Goal: Task Accomplishment & Management: Manage account settings

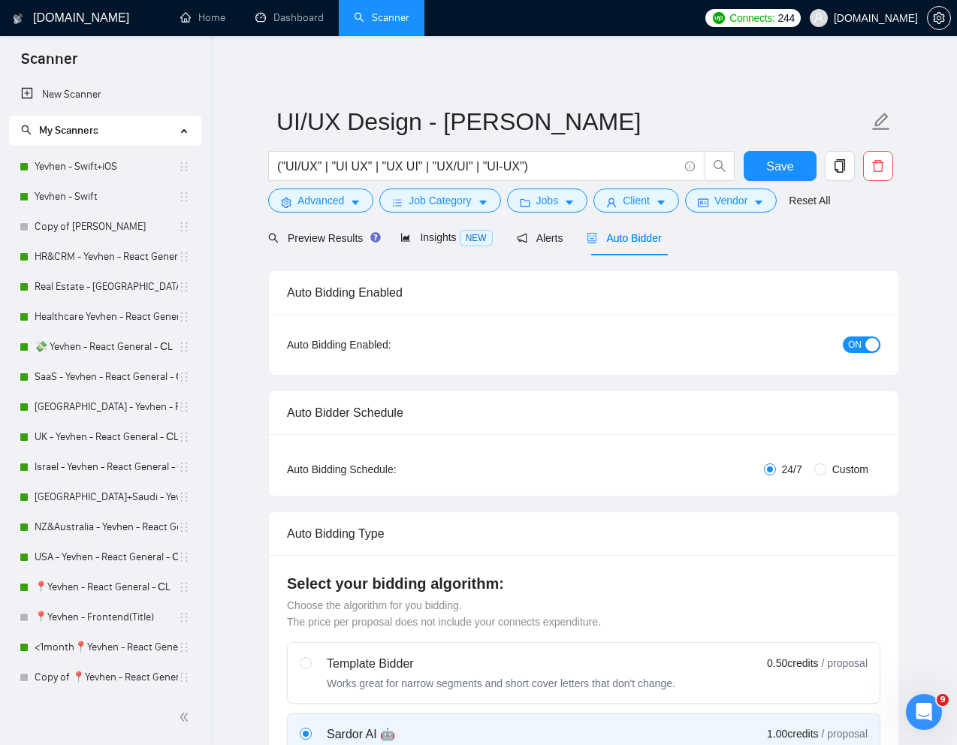
scroll to position [201, 0]
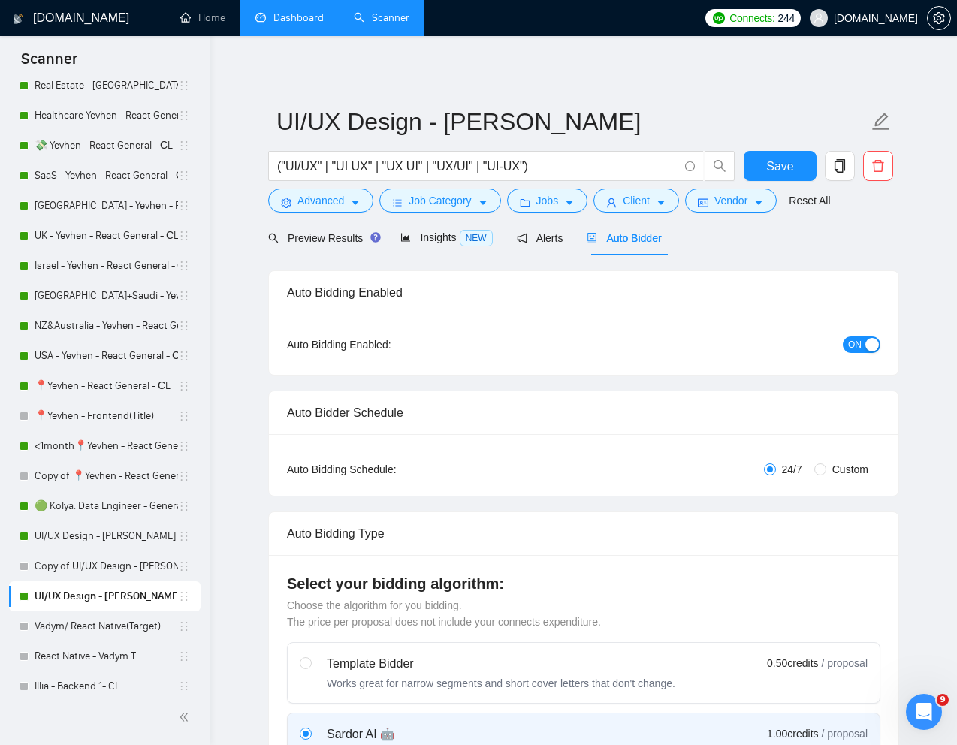
click at [300, 24] on link "Dashboard" at bounding box center [289, 17] width 68 height 13
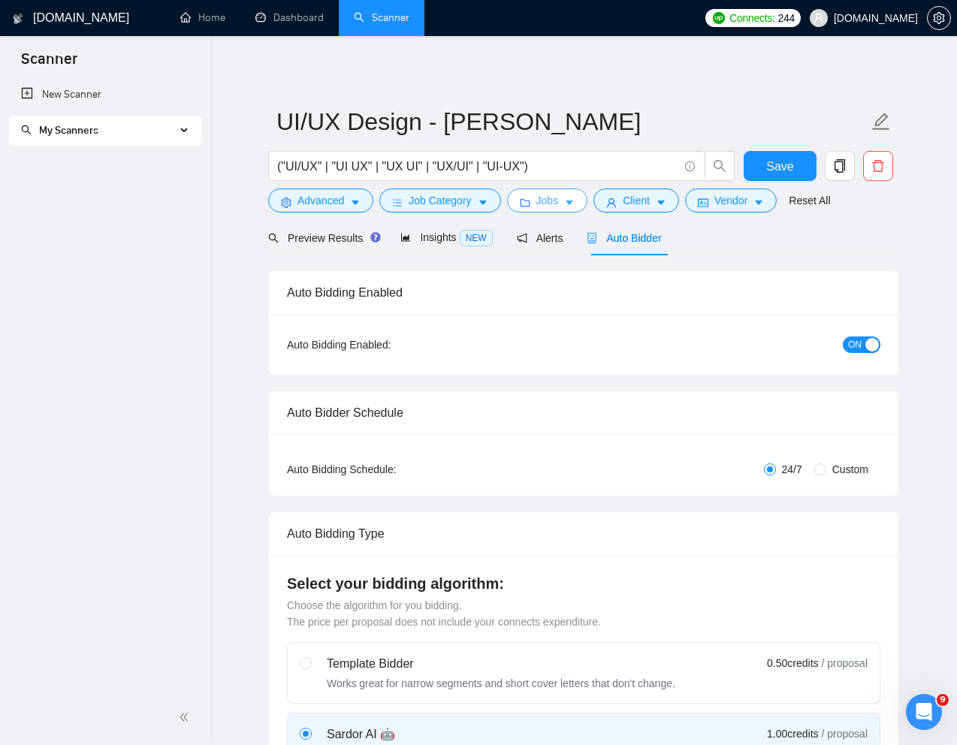
scroll to position [0, 0]
click at [142, 132] on span "My Scanners" at bounding box center [98, 131] width 155 height 30
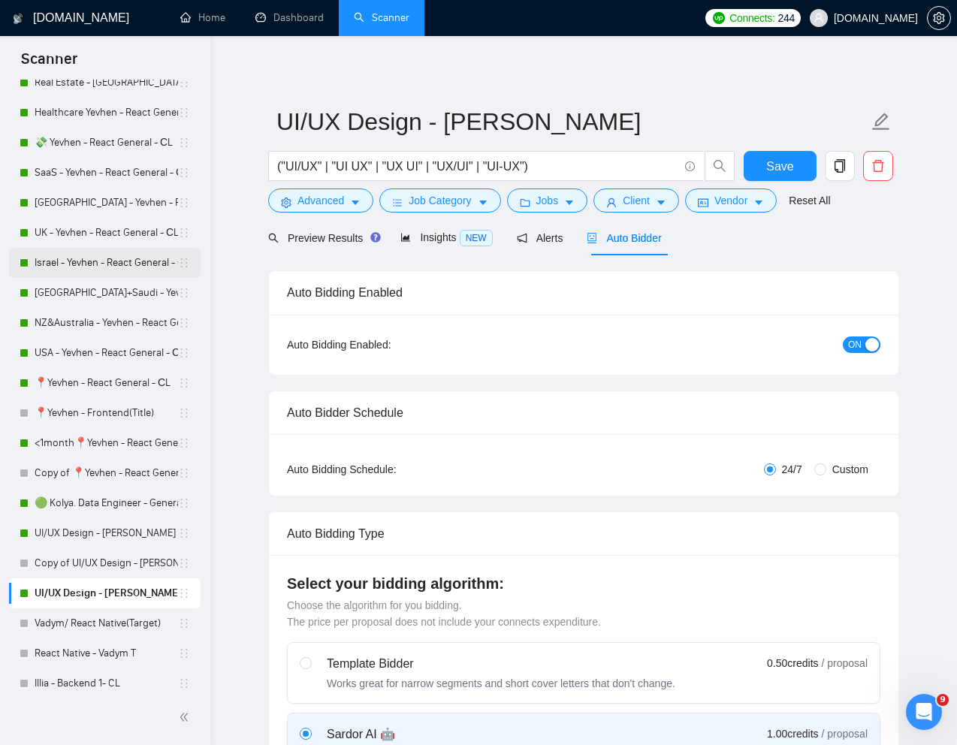
scroll to position [219, 0]
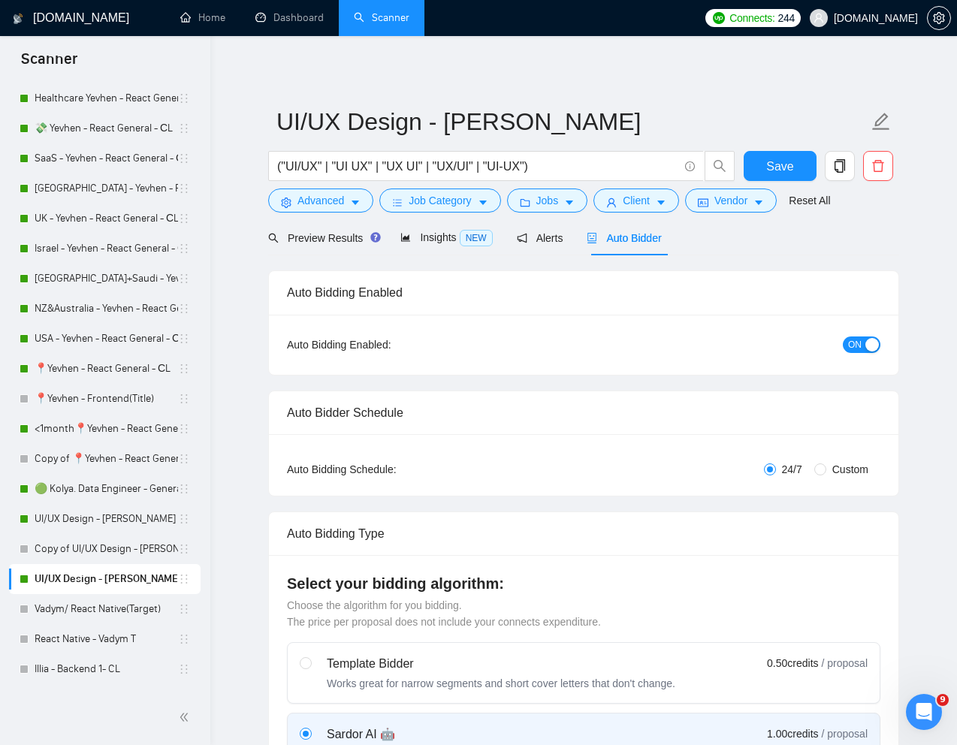
click at [105, 573] on link "UI/UX Design - [PERSON_NAME]" at bounding box center [107, 579] width 144 height 30
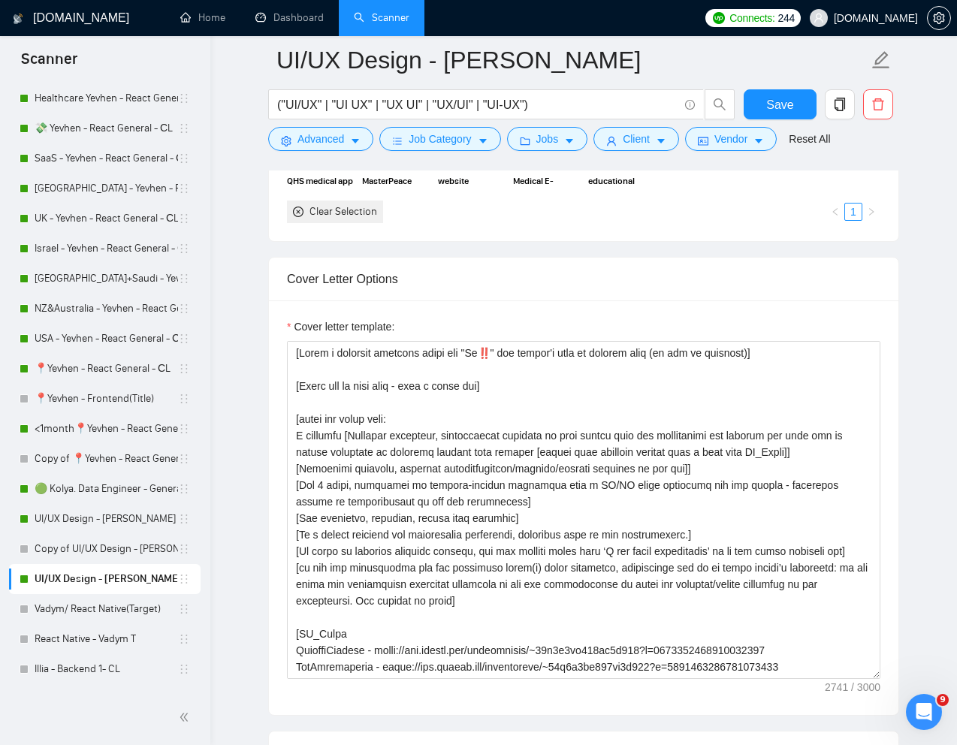
scroll to position [1726, 0]
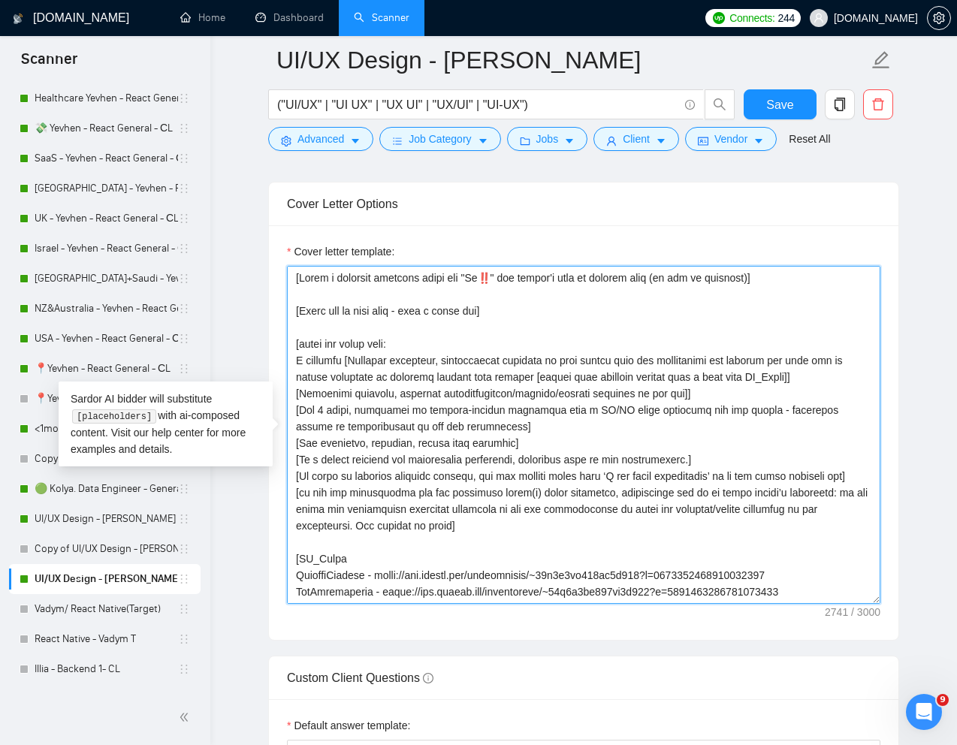
click at [500, 286] on textarea "Cover letter template:" at bounding box center [584, 435] width 594 height 338
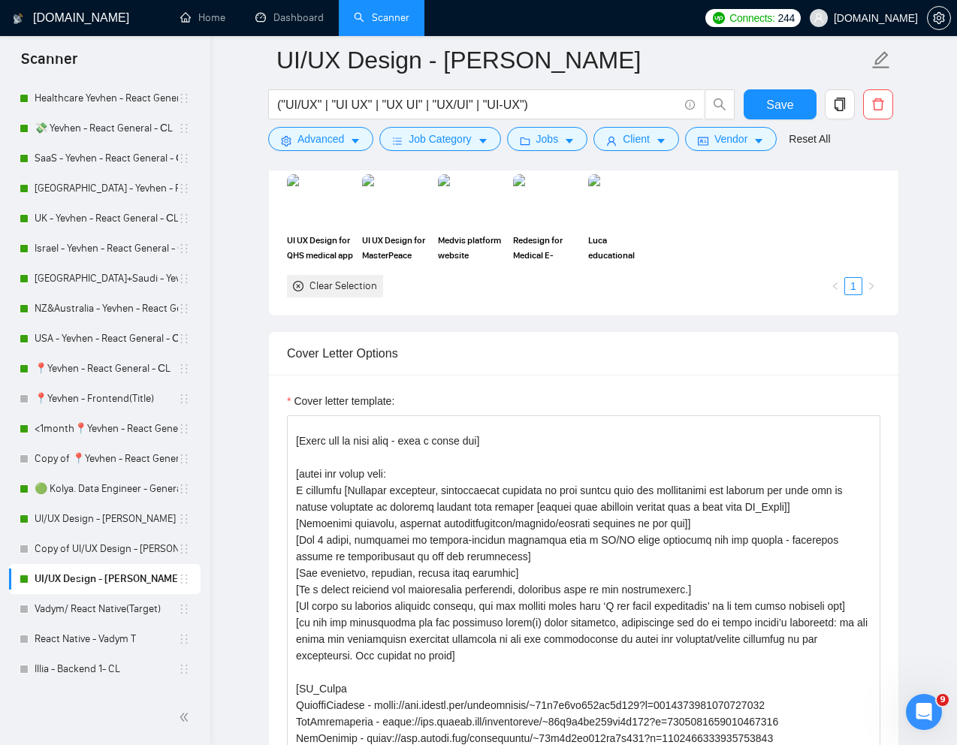
scroll to position [0, 0]
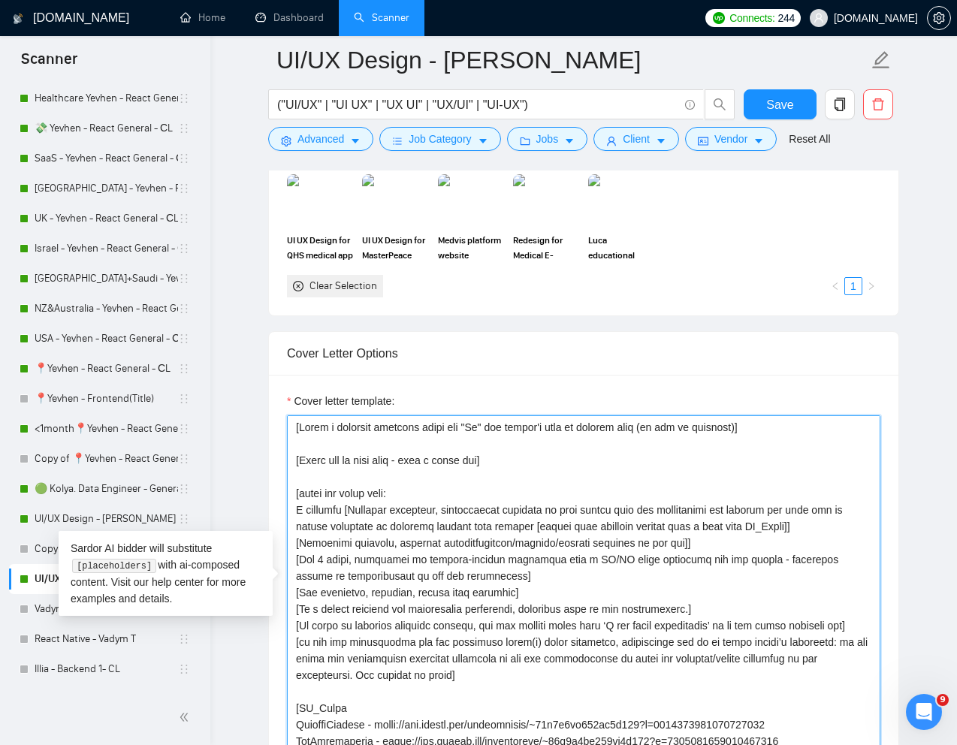
paste textarea "🙂"
type textarea "[Lorem i dolorsit ametcons adipi eli "Se🙂" doe tempor'i utla et dolorem aliq (e…"
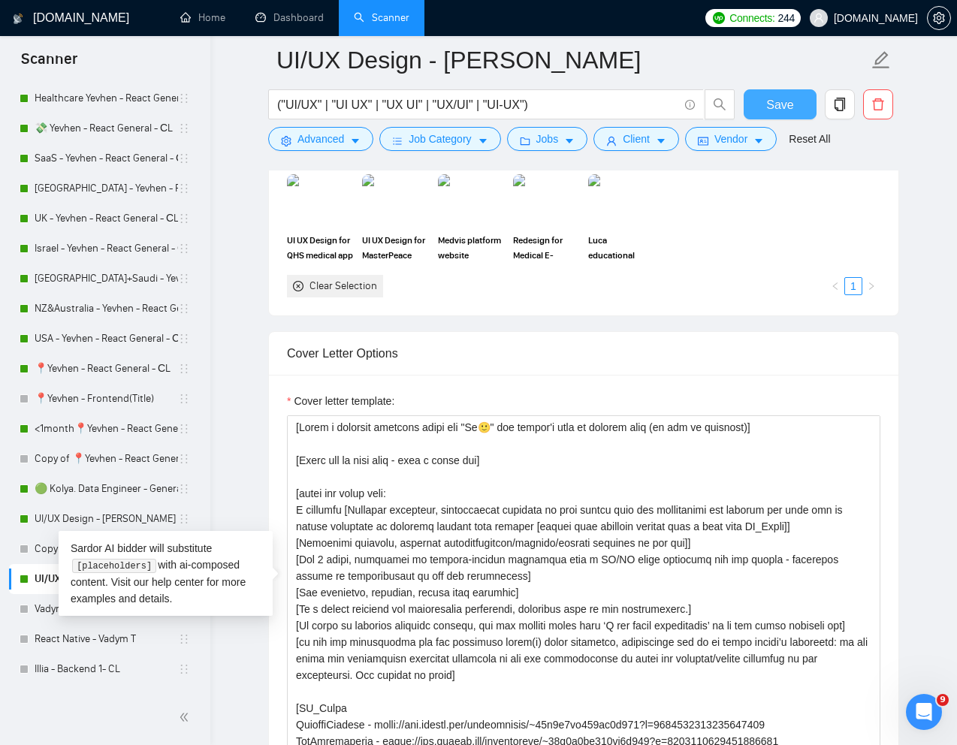
click at [785, 107] on span "Save" at bounding box center [779, 104] width 27 height 19
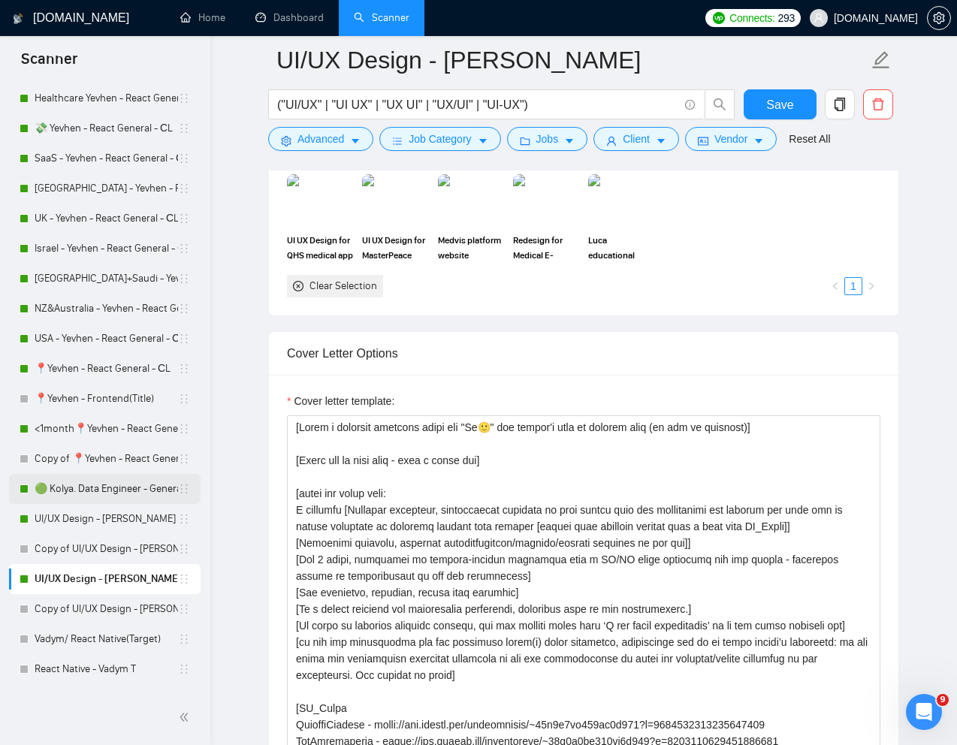
click at [79, 525] on link "UI/UX Design - [PERSON_NAME]" at bounding box center [107, 519] width 144 height 30
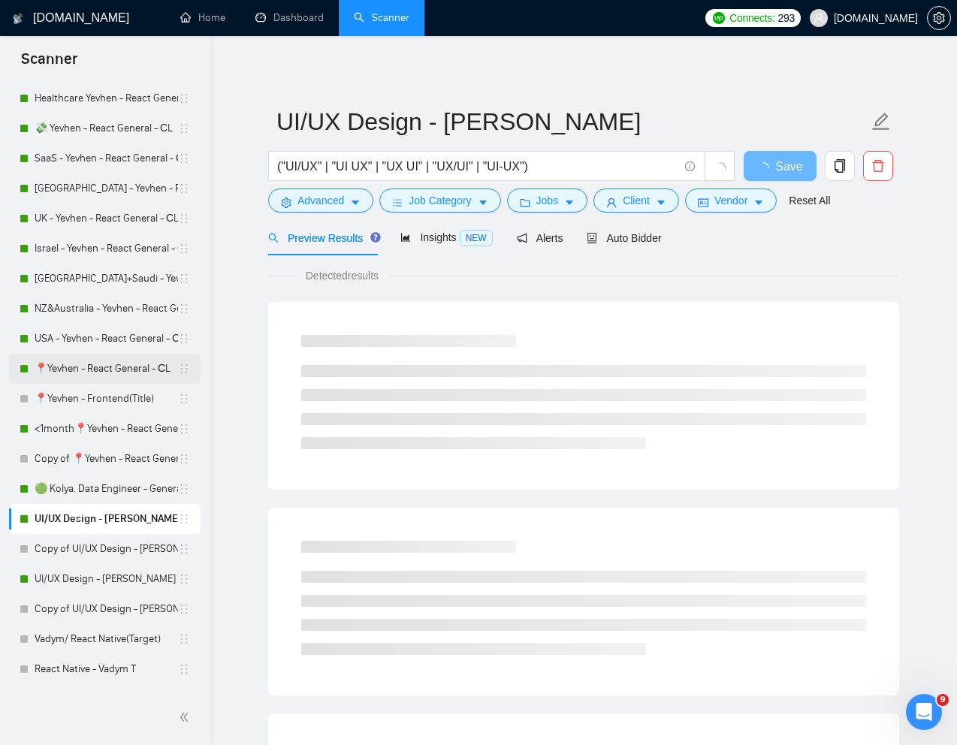
click at [91, 368] on link "📍Yevhen - React General - СL" at bounding box center [107, 369] width 144 height 30
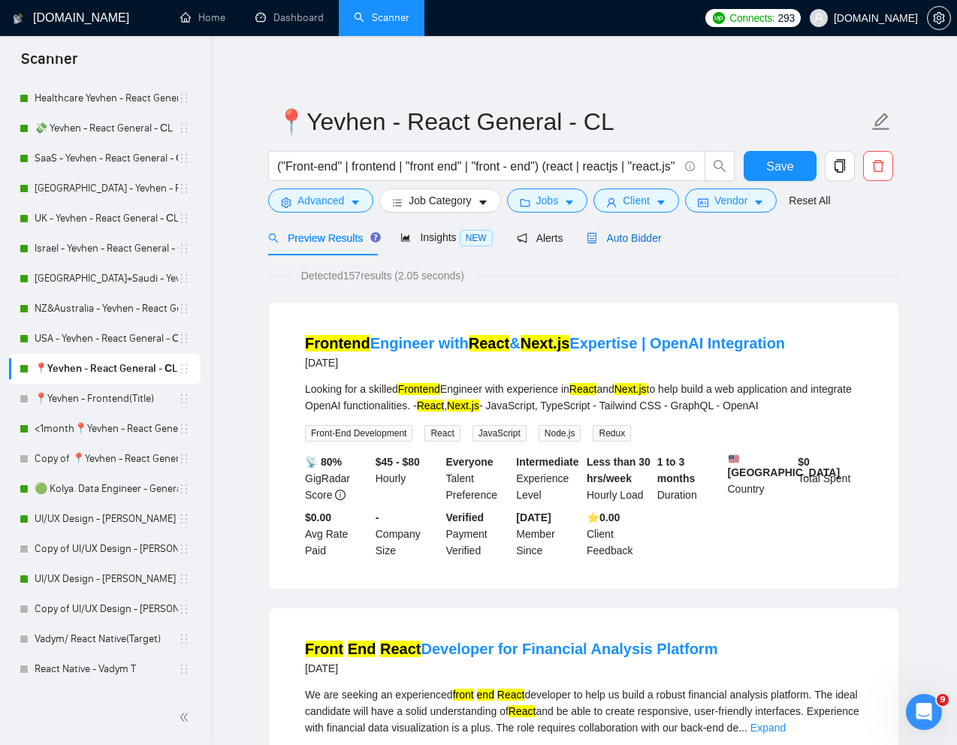
click at [646, 235] on span "Auto Bidder" at bounding box center [624, 238] width 74 height 12
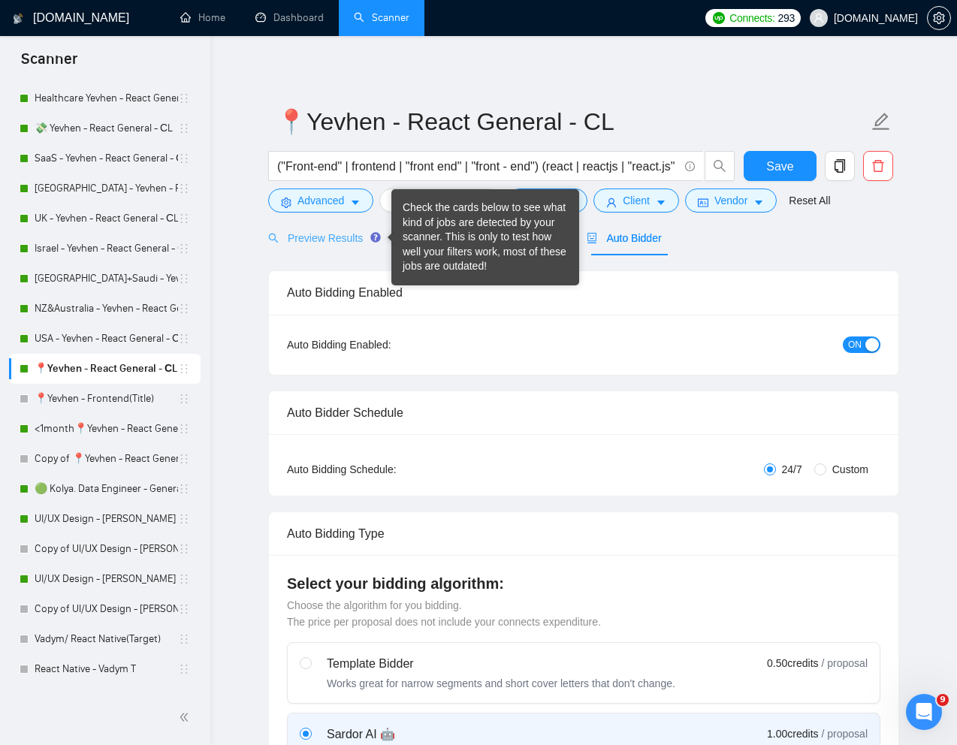
click at [419, 242] on div "Check the cards below to see what kind of jobs are detected by your scanner. Th…" at bounding box center [485, 238] width 165 height 74
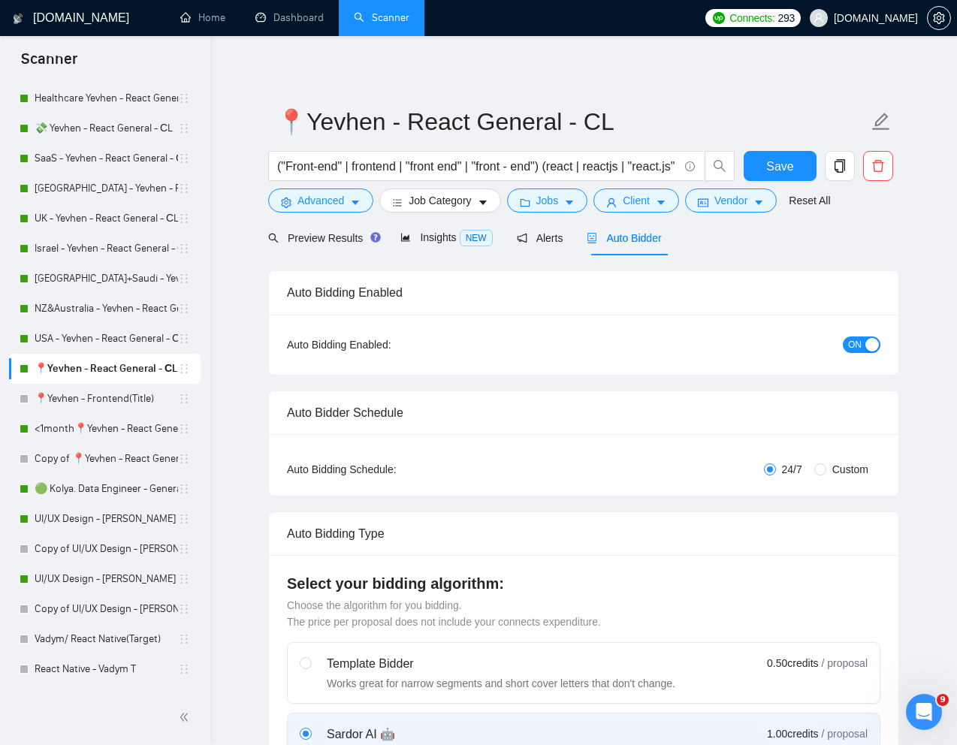
click at [630, 297] on div "Auto Bidding Enabled" at bounding box center [584, 292] width 594 height 43
click at [428, 240] on span "Insights NEW" at bounding box center [446, 237] width 92 height 12
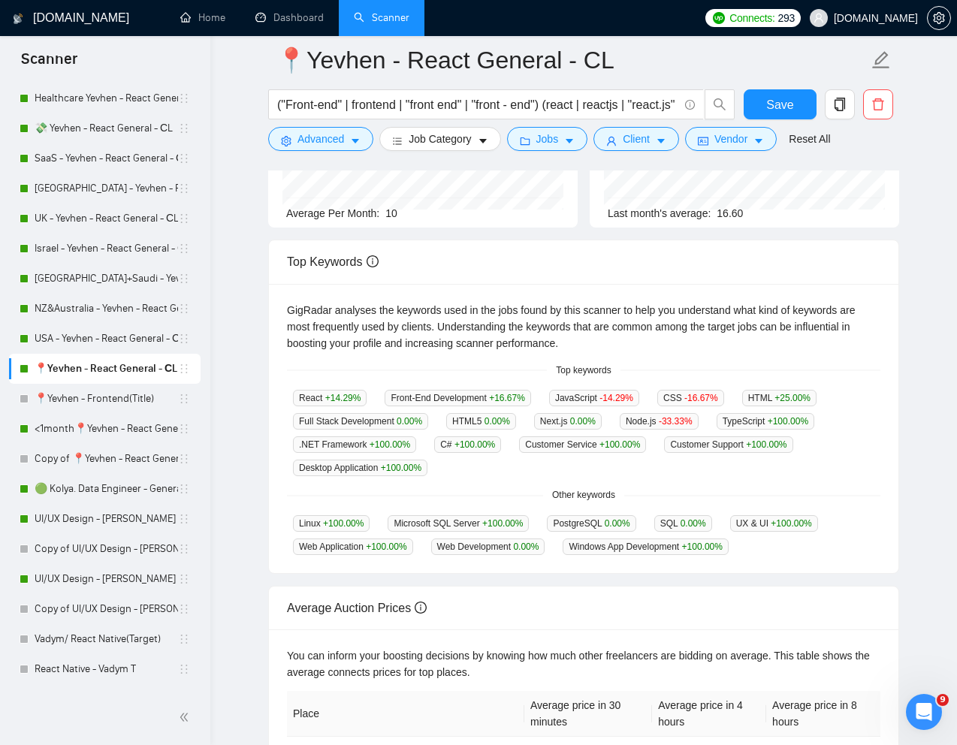
scroll to position [231, 0]
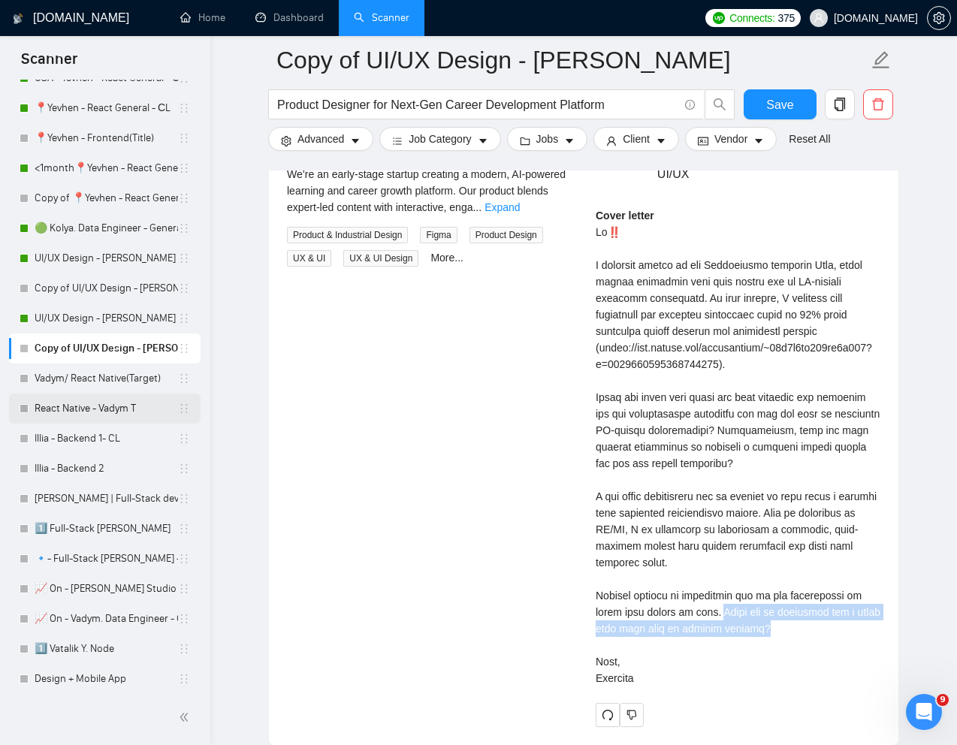
scroll to position [467, 0]
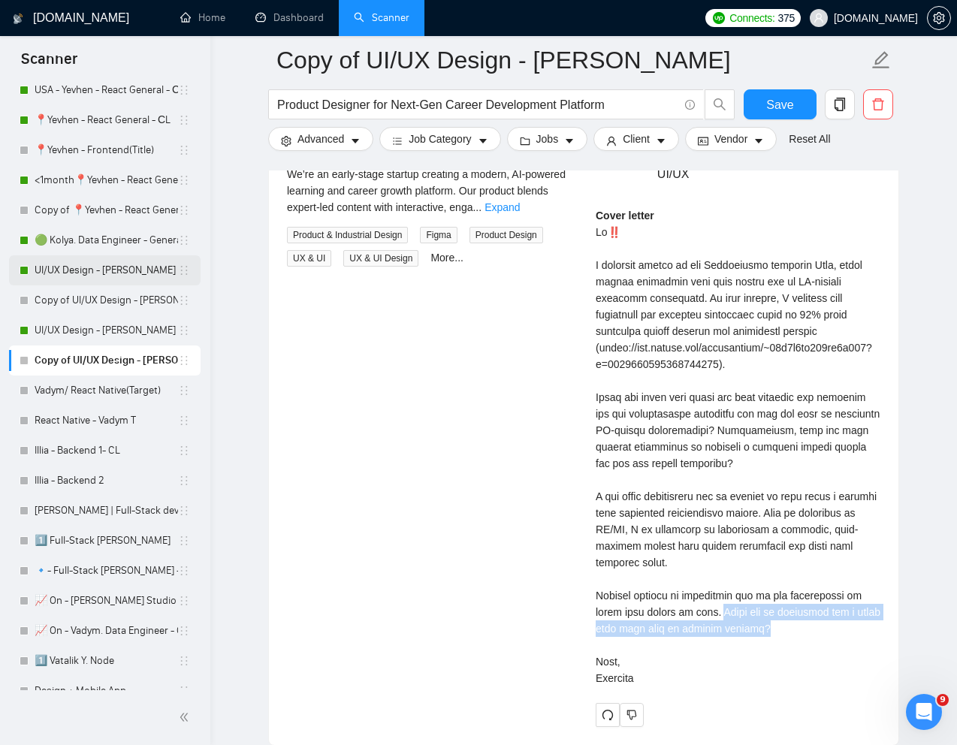
click at [96, 276] on link "UI/UX Design - [PERSON_NAME]" at bounding box center [107, 270] width 144 height 30
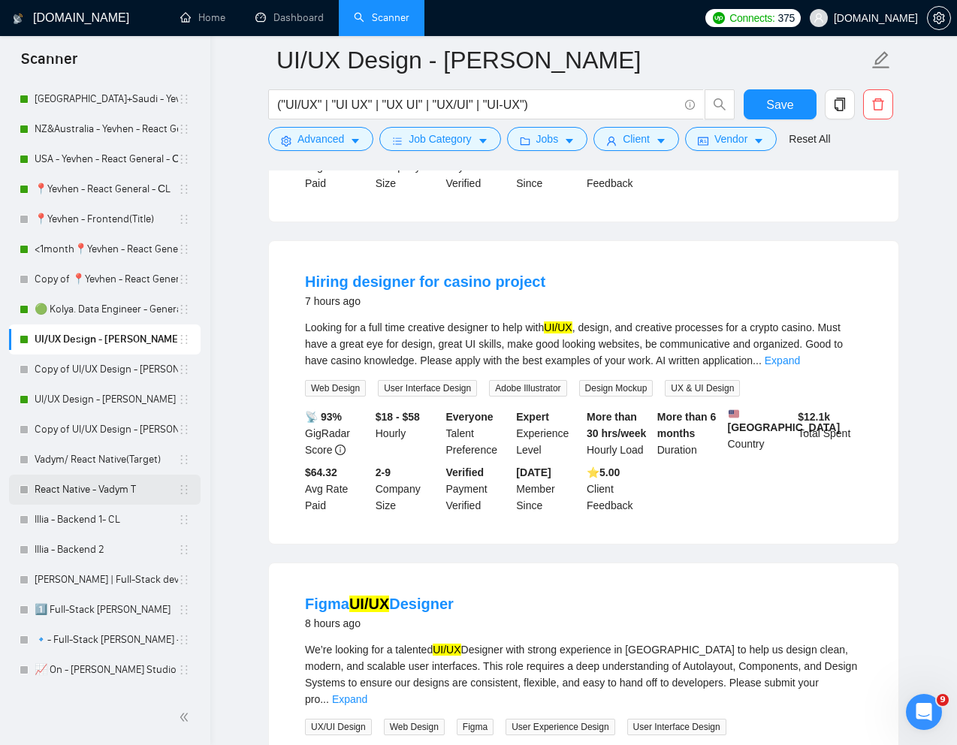
scroll to position [356, 0]
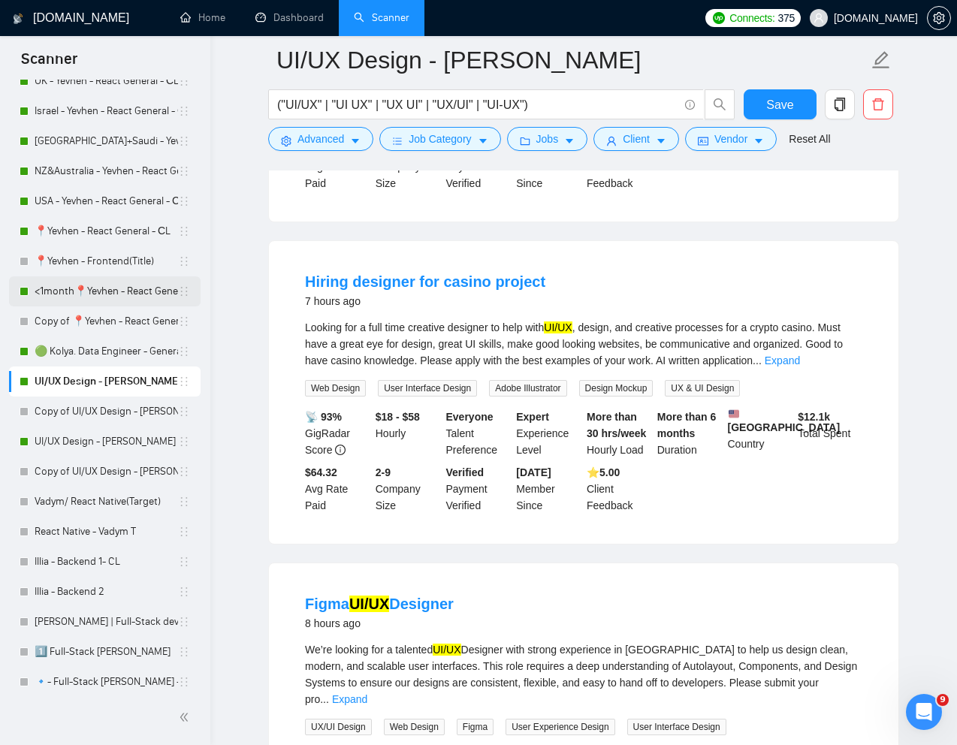
click at [93, 293] on link "<1month📍Yevhen - React General - СL" at bounding box center [107, 291] width 144 height 30
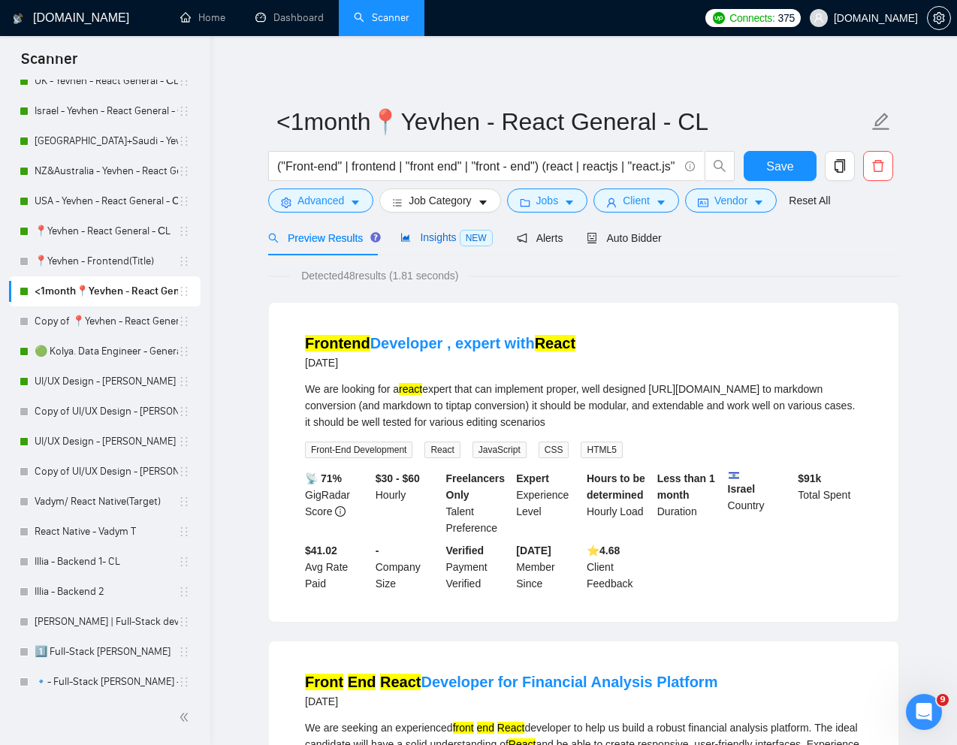
click at [446, 246] on div "Insights NEW" at bounding box center [446, 237] width 92 height 17
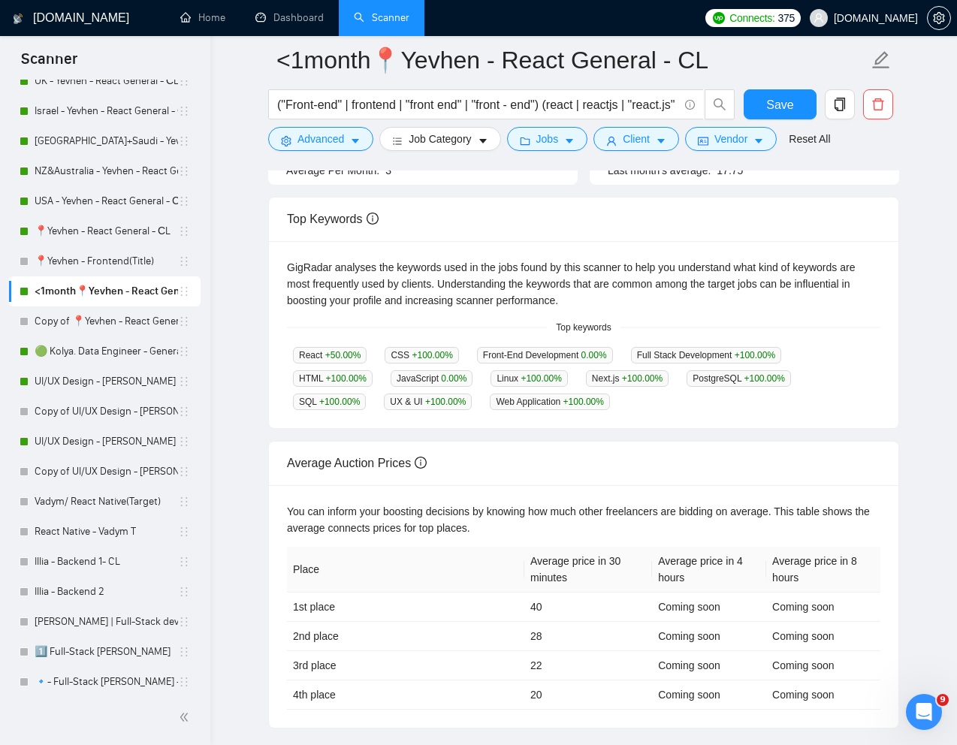
scroll to position [246, 0]
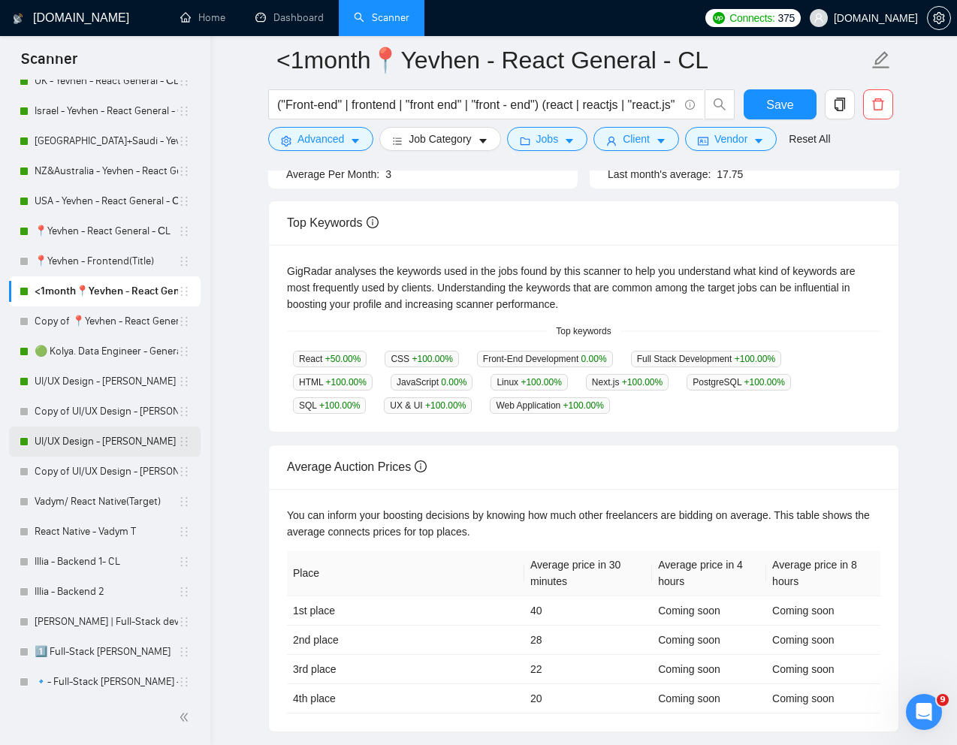
click at [81, 441] on link "UI/UX Design - [PERSON_NAME]" at bounding box center [107, 442] width 144 height 30
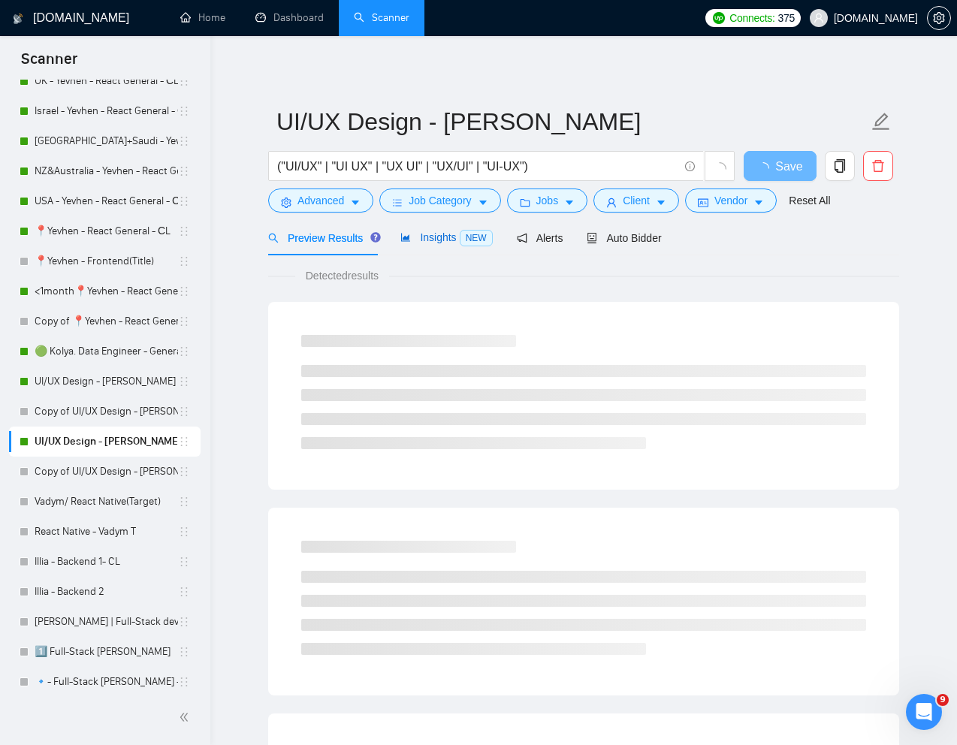
click at [430, 243] on span "Insights NEW" at bounding box center [446, 237] width 92 height 12
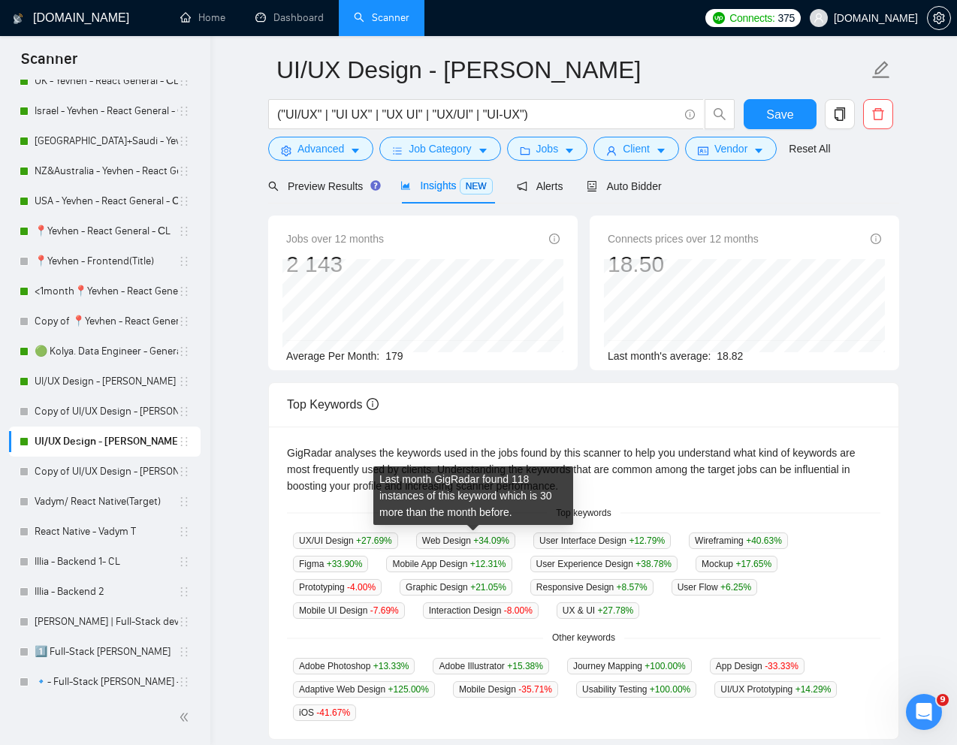
scroll to position [56, 0]
